Goal: Use online tool/utility: Utilize a website feature to perform a specific function

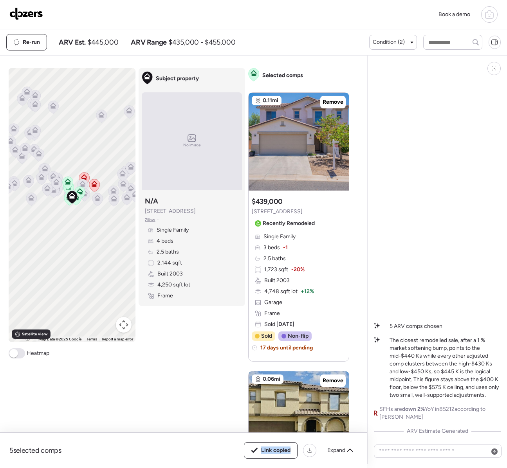
click at [27, 15] on img at bounding box center [26, 13] width 34 height 13
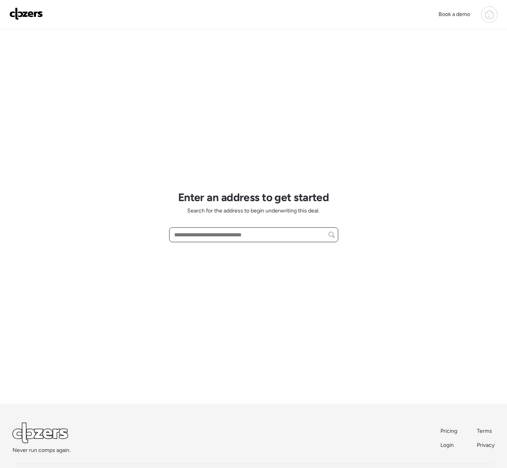
click at [200, 236] on input "text" at bounding box center [254, 234] width 162 height 11
paste input "**********"
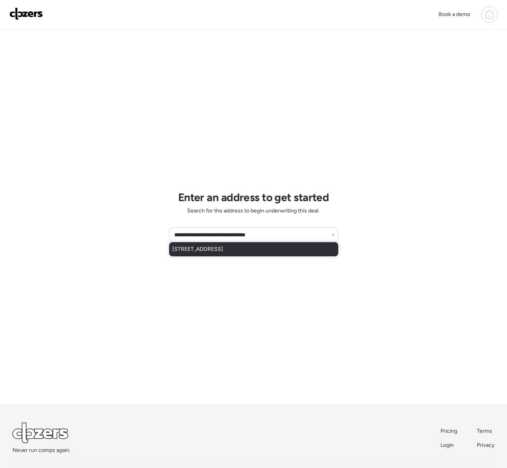
click at [213, 250] on span "1524 W Mission Ln, Phoenix, AZ, 85021" at bounding box center [197, 249] width 51 height 8
type input "**********"
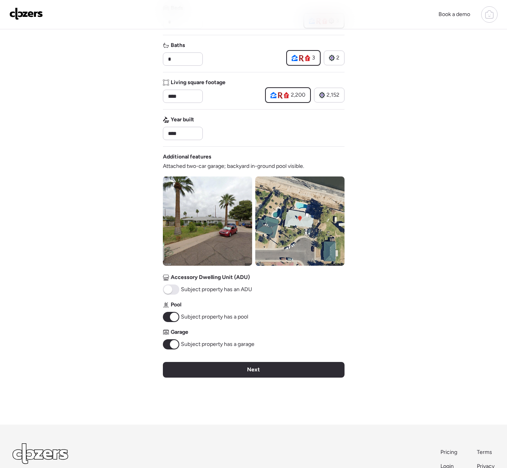
scroll to position [194, 0]
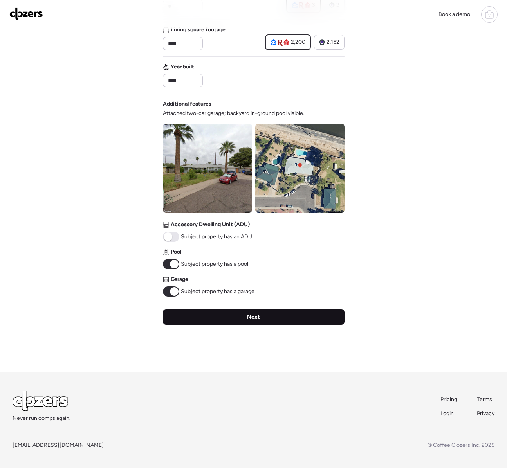
click at [191, 314] on div "Next" at bounding box center [254, 317] width 182 height 16
click at [191, 314] on div "Verify basic info Please verify that our data for this property is correct. Add…" at bounding box center [254, 104] width 182 height 536
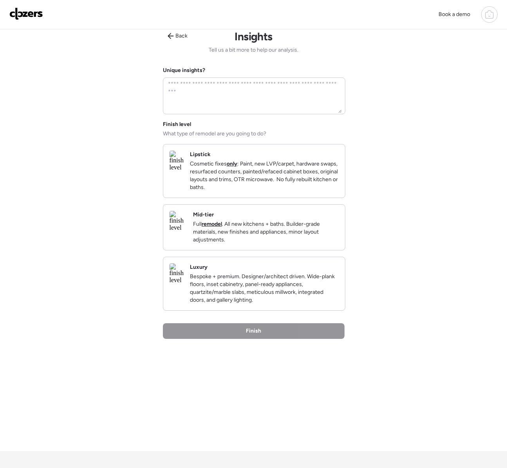
scroll to position [0, 0]
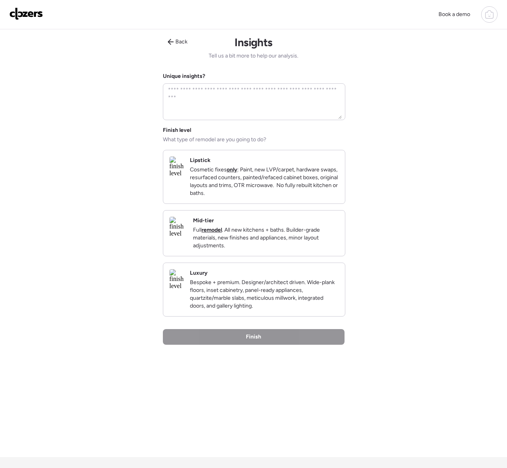
click at [207, 201] on div "Lipstick Cosmetic fixes only : Paint, new LVP/carpet, hardware swaps, resurface…" at bounding box center [254, 176] width 182 height 53
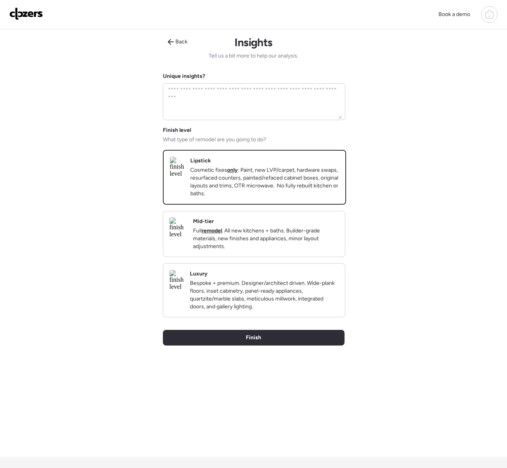
drag, startPoint x: 231, startPoint y: 355, endPoint x: 214, endPoint y: 355, distance: 17.2
click at [231, 346] on div "Finish" at bounding box center [254, 338] width 182 height 16
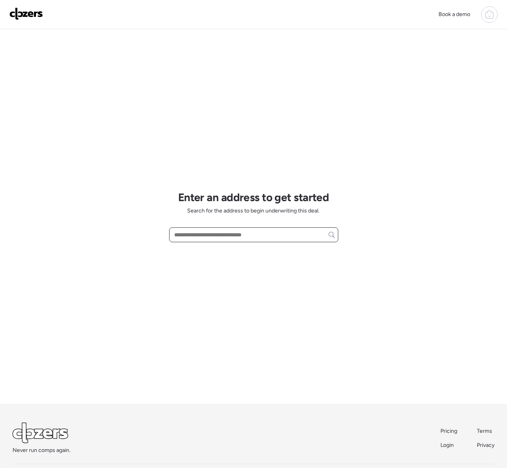
click at [201, 235] on input "text" at bounding box center [254, 234] width 162 height 11
paste input "**********"
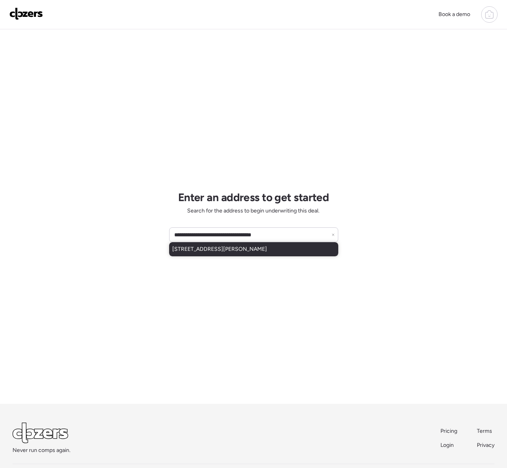
click at [214, 251] on span "[STREET_ADDRESS][PERSON_NAME]" at bounding box center [219, 249] width 95 height 8
type input "**********"
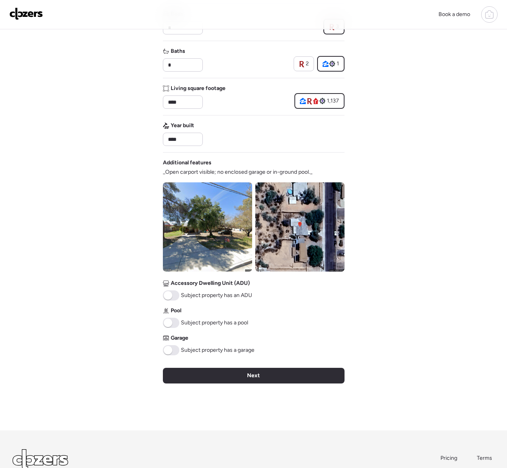
scroll to position [146, 0]
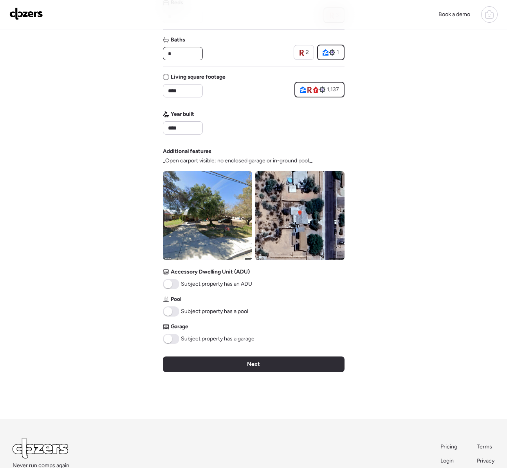
click at [181, 52] on input "*" at bounding box center [182, 53] width 33 height 11
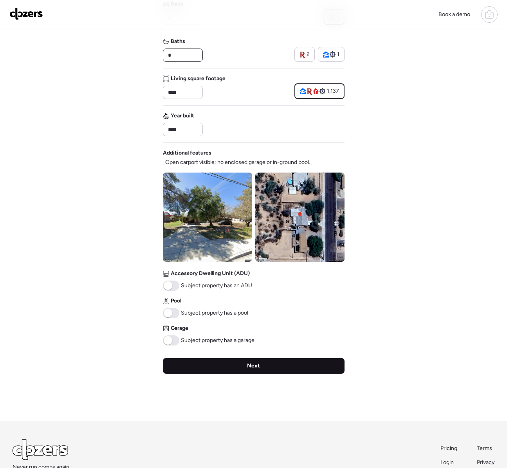
type input "*"
click at [238, 362] on div "Next" at bounding box center [254, 366] width 182 height 16
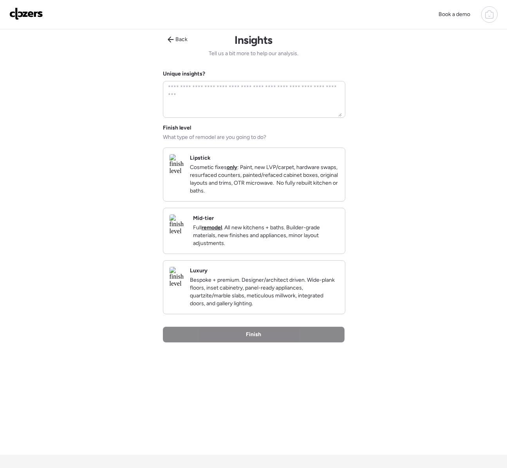
scroll to position [0, 0]
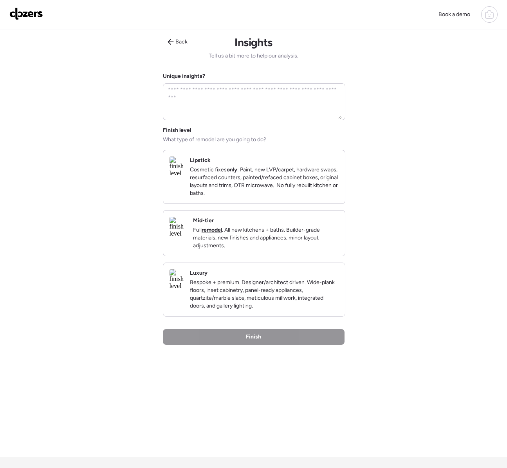
click at [234, 180] on p "Cosmetic fixes only : Paint, new LVP/carpet, hardware swaps, resurfaced counter…" at bounding box center [264, 181] width 149 height 31
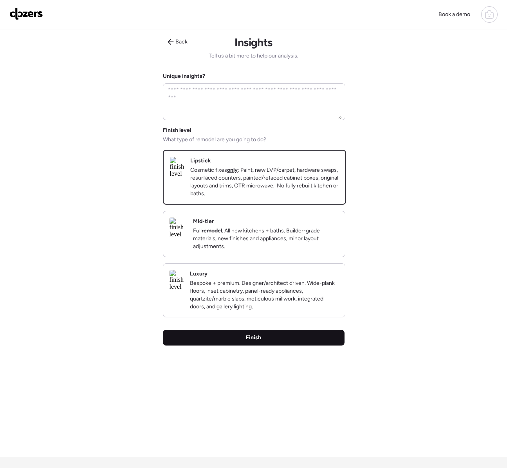
click at [235, 346] on div "Finish" at bounding box center [254, 338] width 182 height 16
